Goal: Complete application form

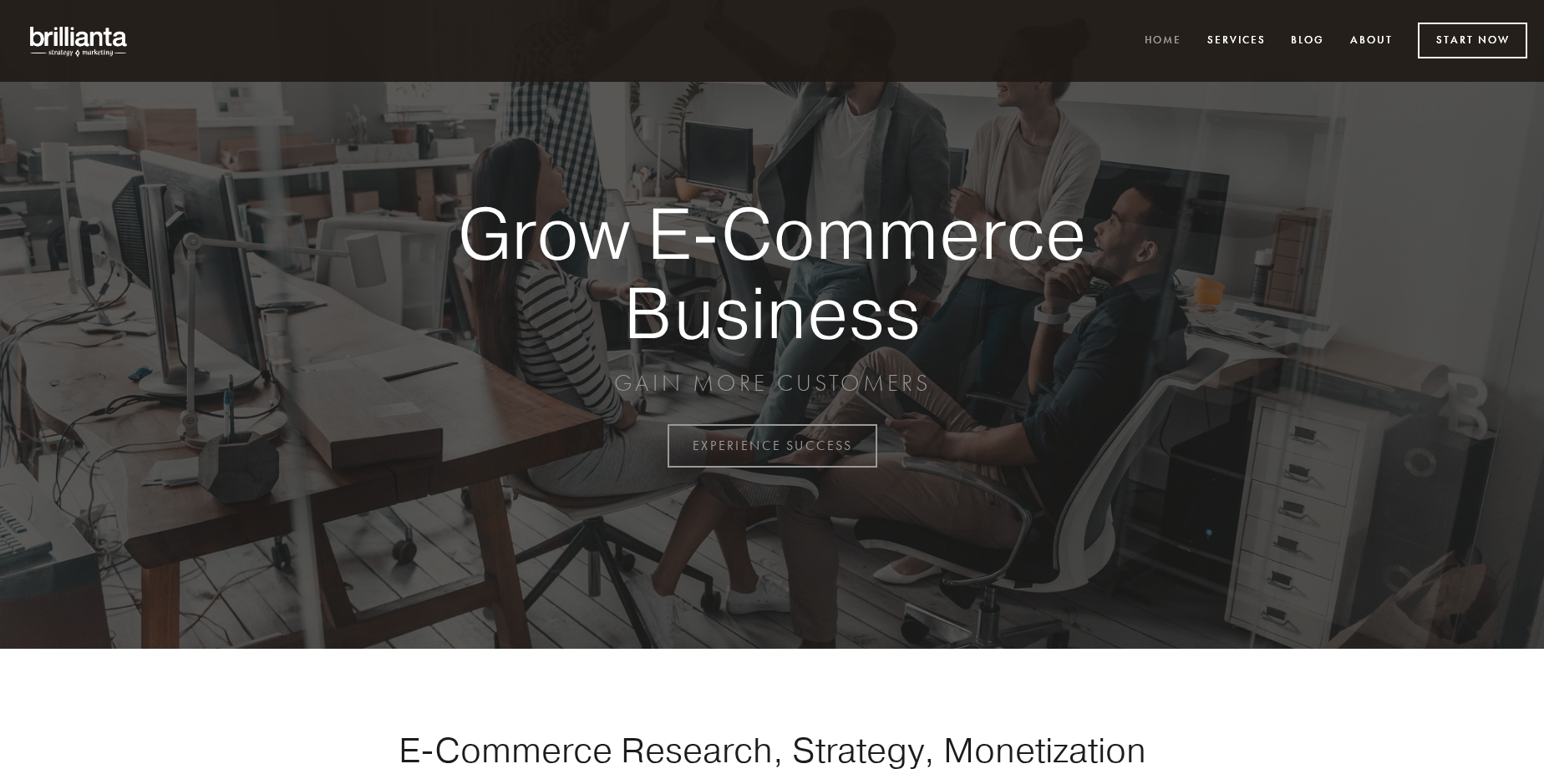
scroll to position [4379, 0]
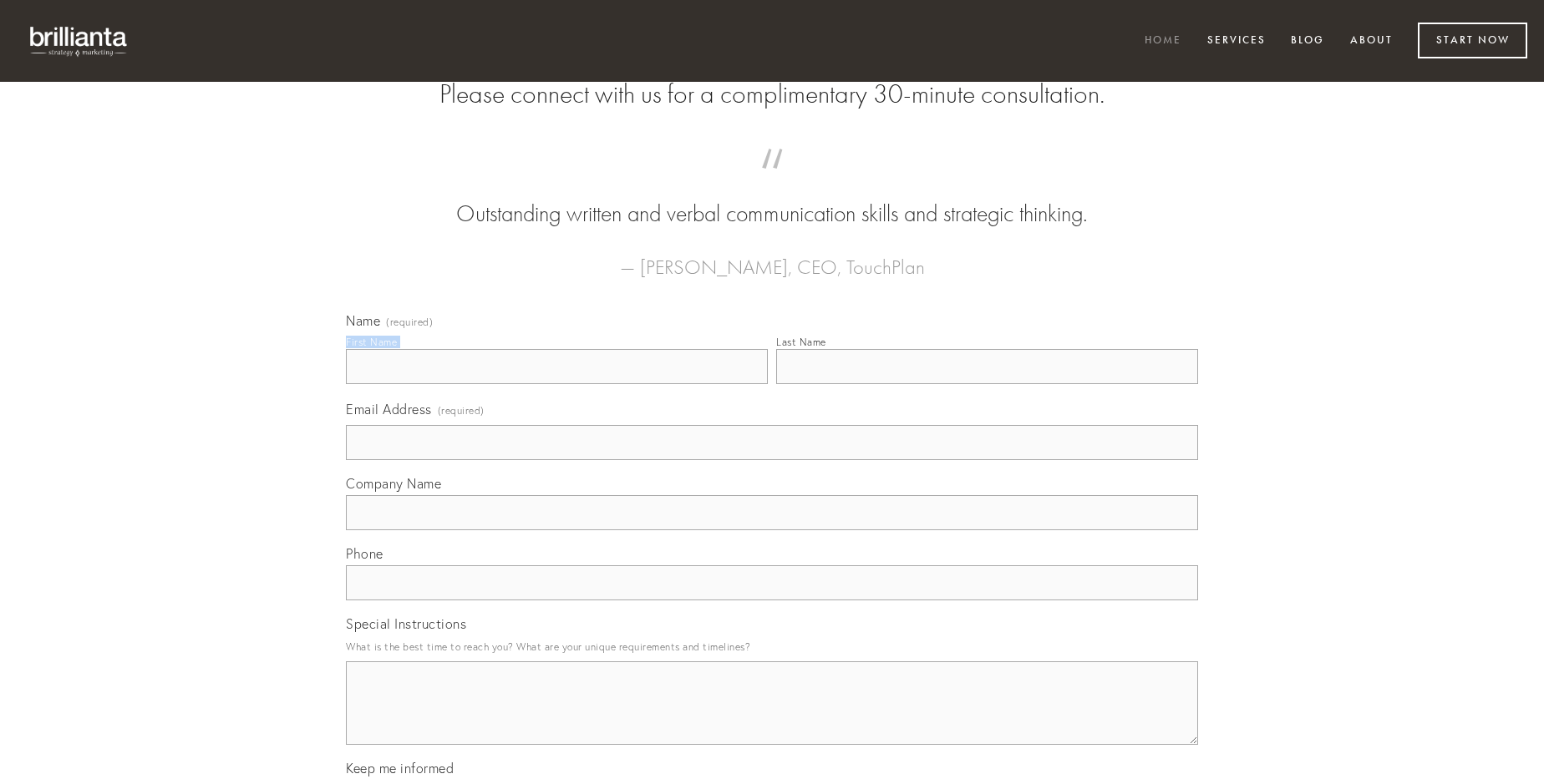
type input "[PERSON_NAME]"
click at [986, 384] on input "Last Name" at bounding box center [987, 367] width 422 height 36
type input "[PERSON_NAME]"
click at [772, 461] on input "Email Address (required)" at bounding box center [772, 442] width 852 height 36
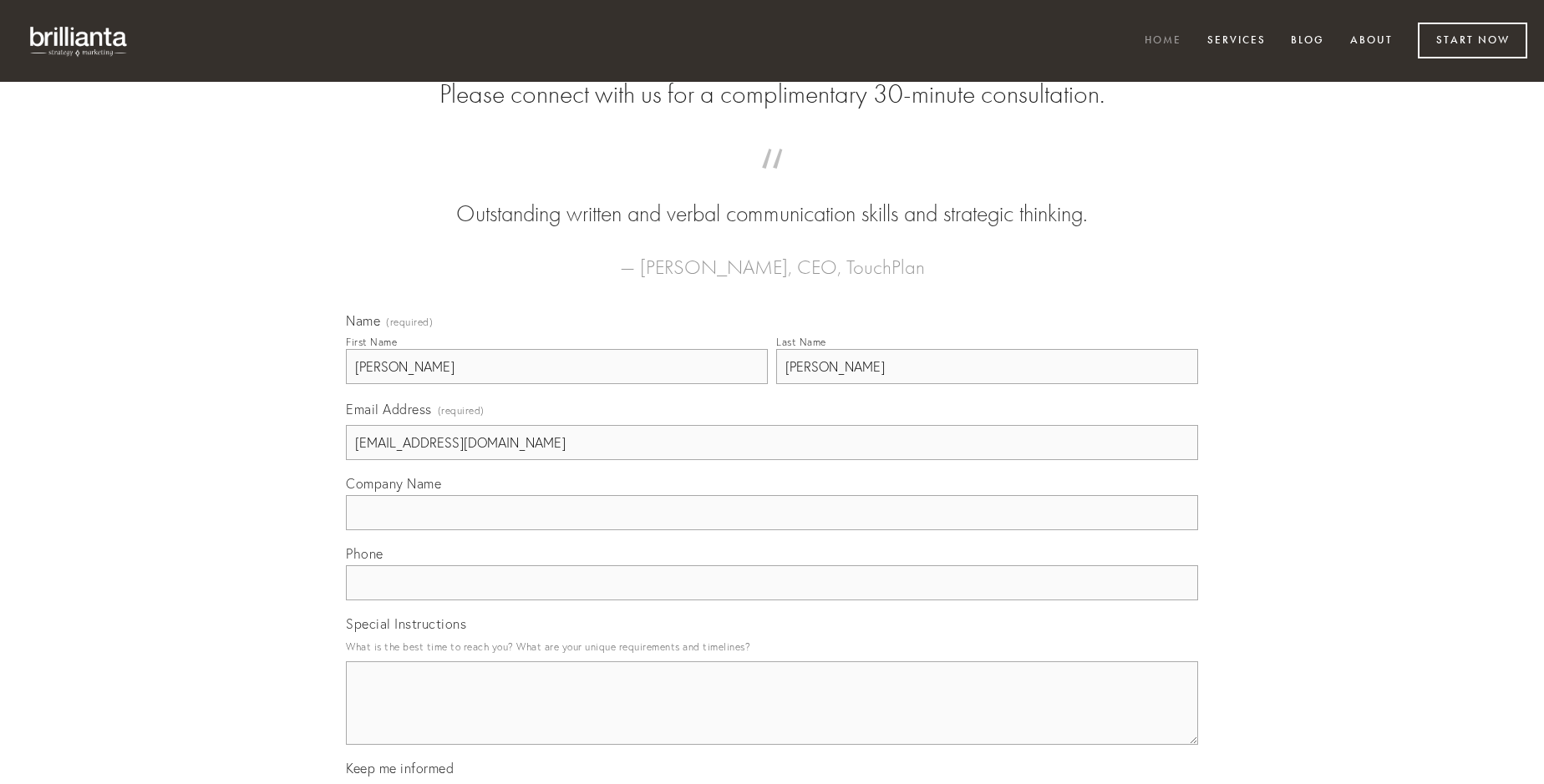
type input "[EMAIL_ADDRESS][DOMAIN_NAME]"
click at [772, 531] on input "Company Name" at bounding box center [772, 512] width 852 height 36
type input "cibo"
click at [772, 601] on input "text" at bounding box center [772, 582] width 852 height 36
click at [772, 719] on textarea "Special Instructions" at bounding box center [772, 702] width 852 height 83
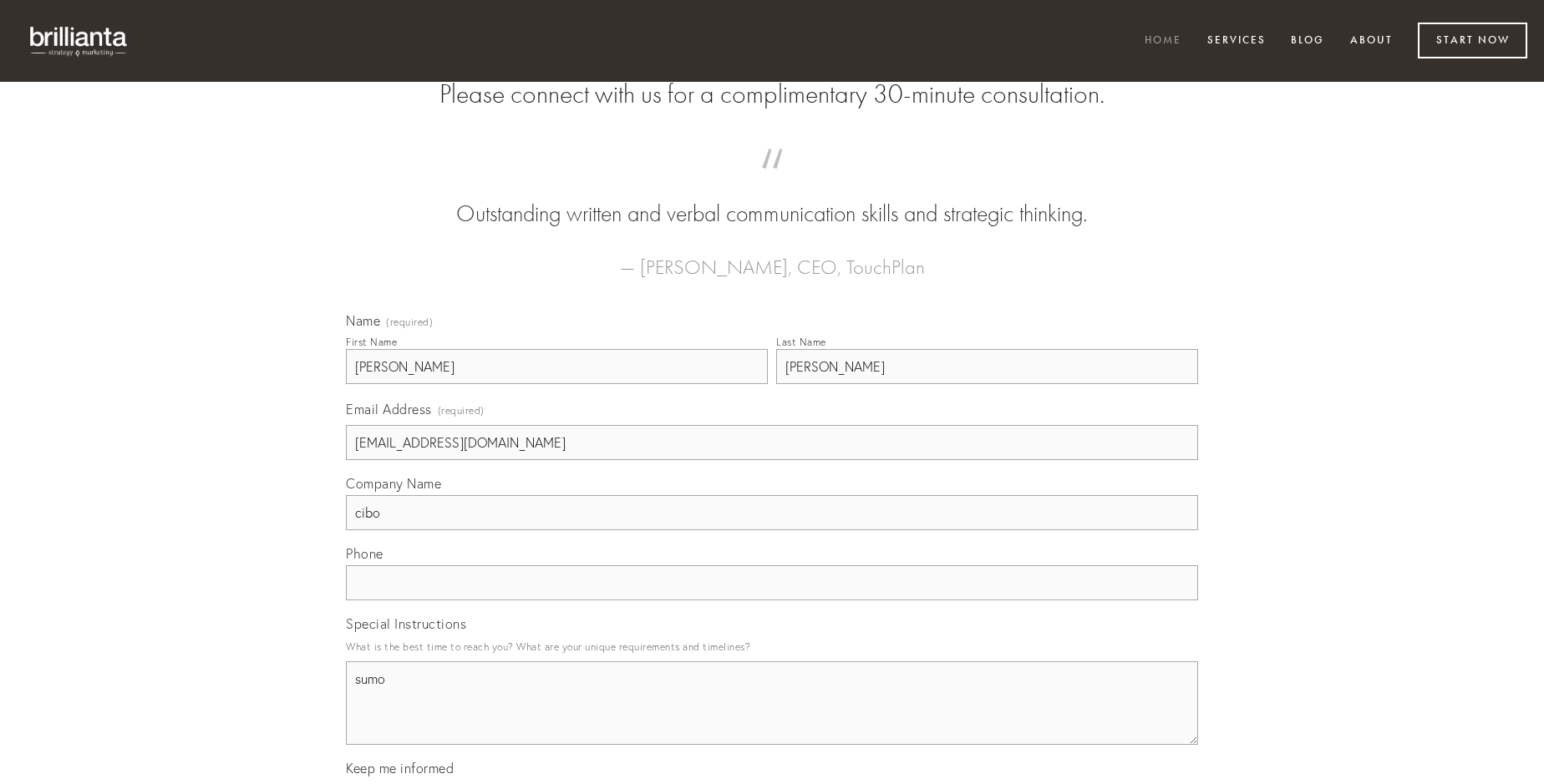
type textarea "sumo"
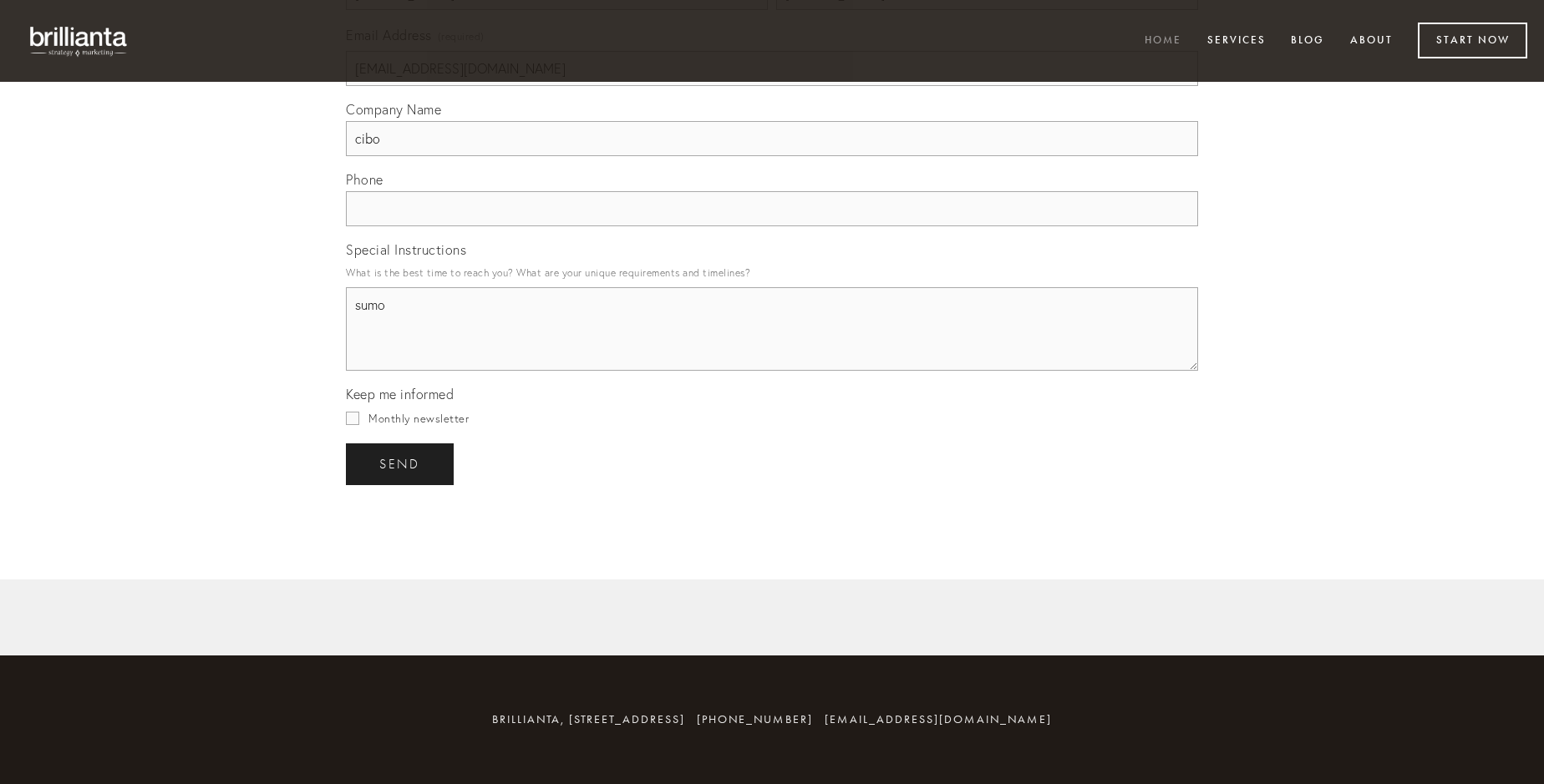
click at [401, 463] on span "send" at bounding box center [399, 464] width 41 height 15
